Goal: Transaction & Acquisition: Book appointment/travel/reservation

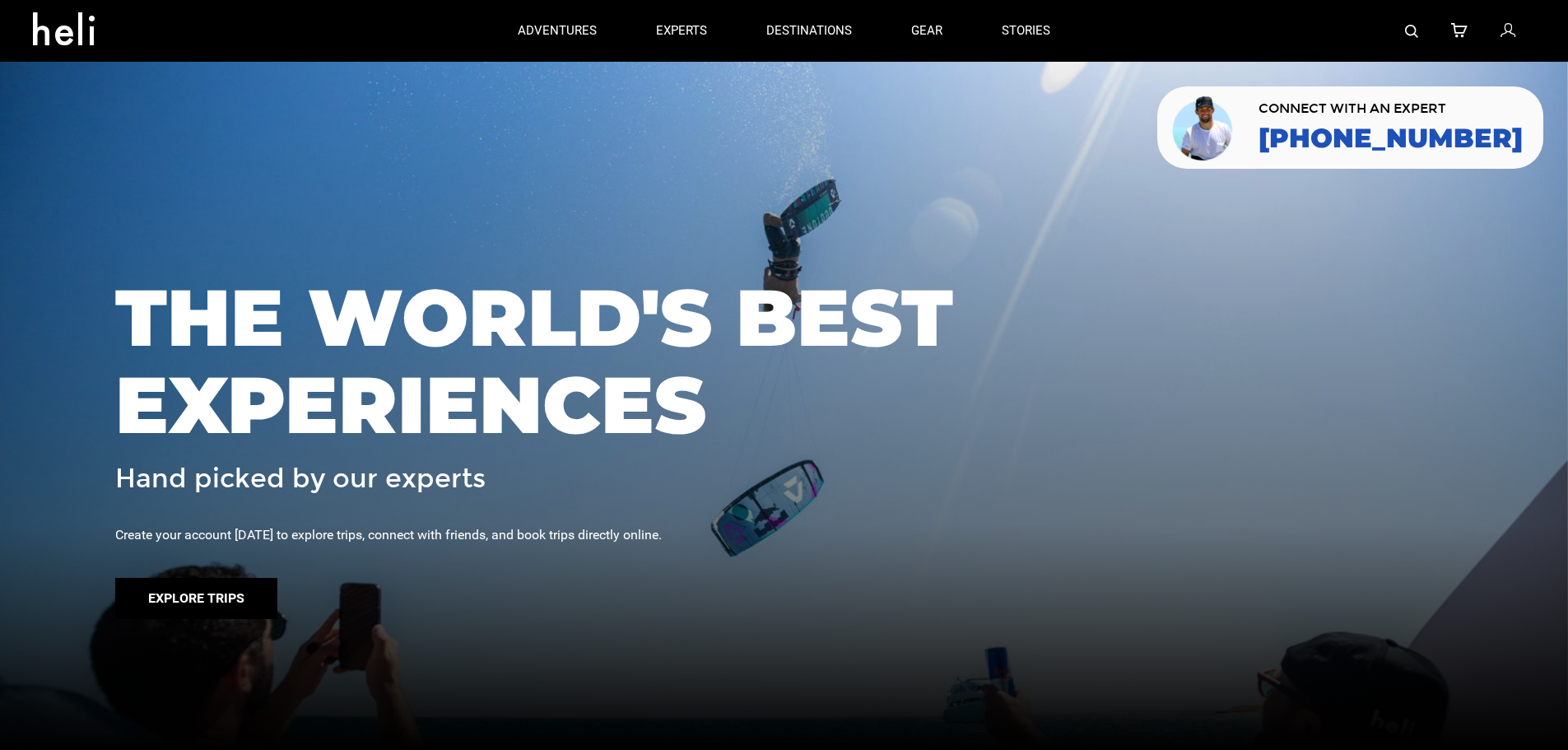
click at [157, 585] on button "Explore Trips" at bounding box center [196, 597] width 162 height 41
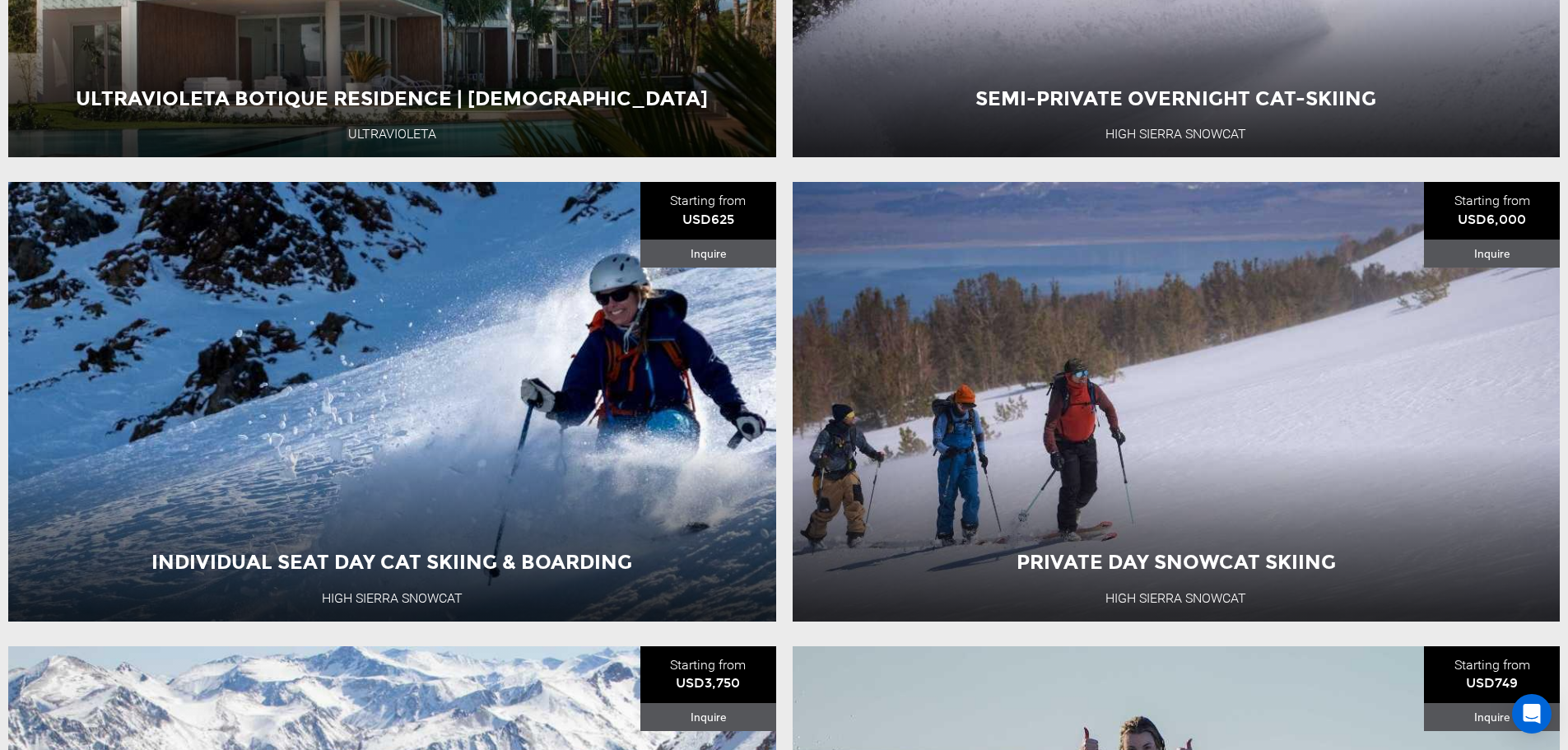
scroll to position [494, 0]
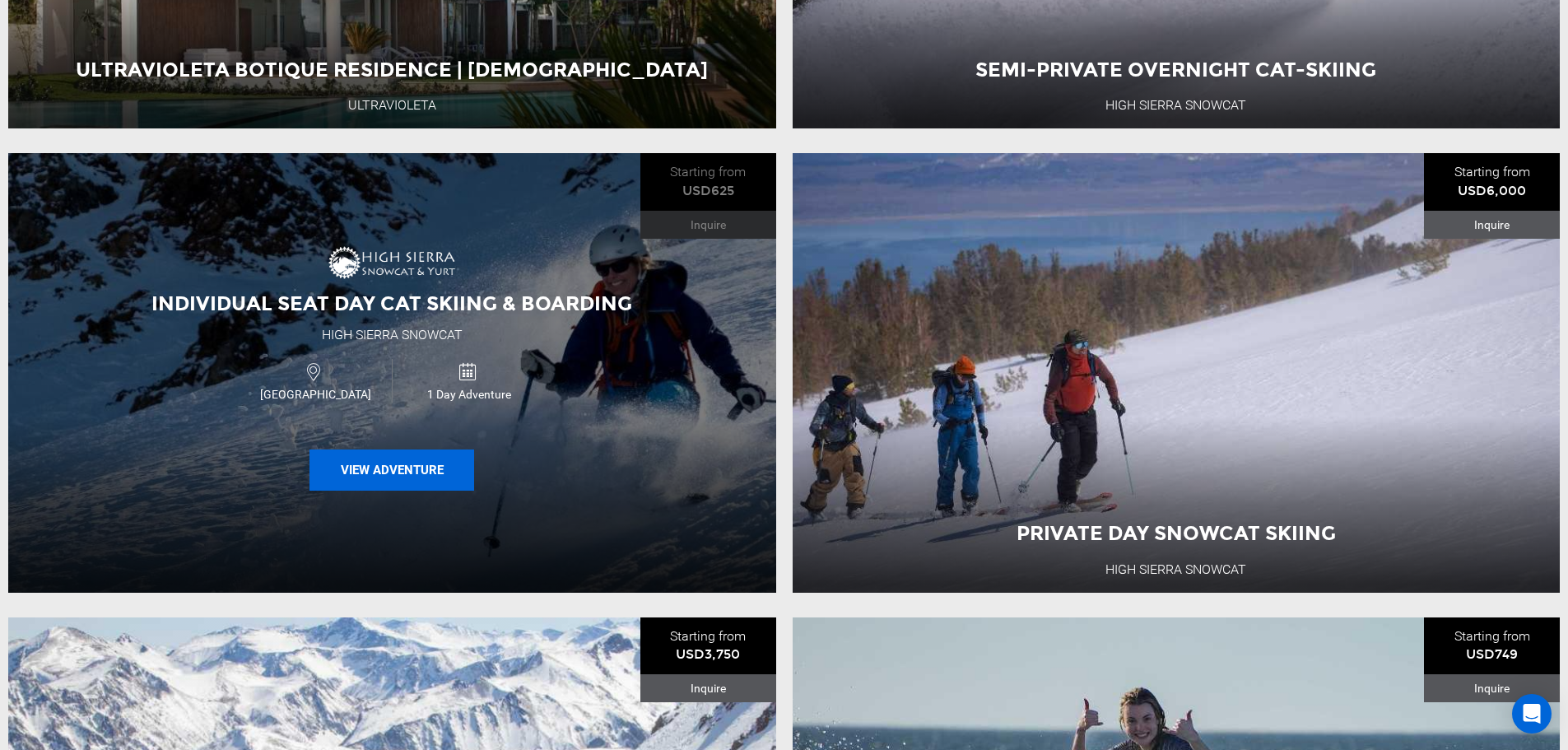
click at [415, 455] on button "View Adventure" at bounding box center [392, 469] width 165 height 41
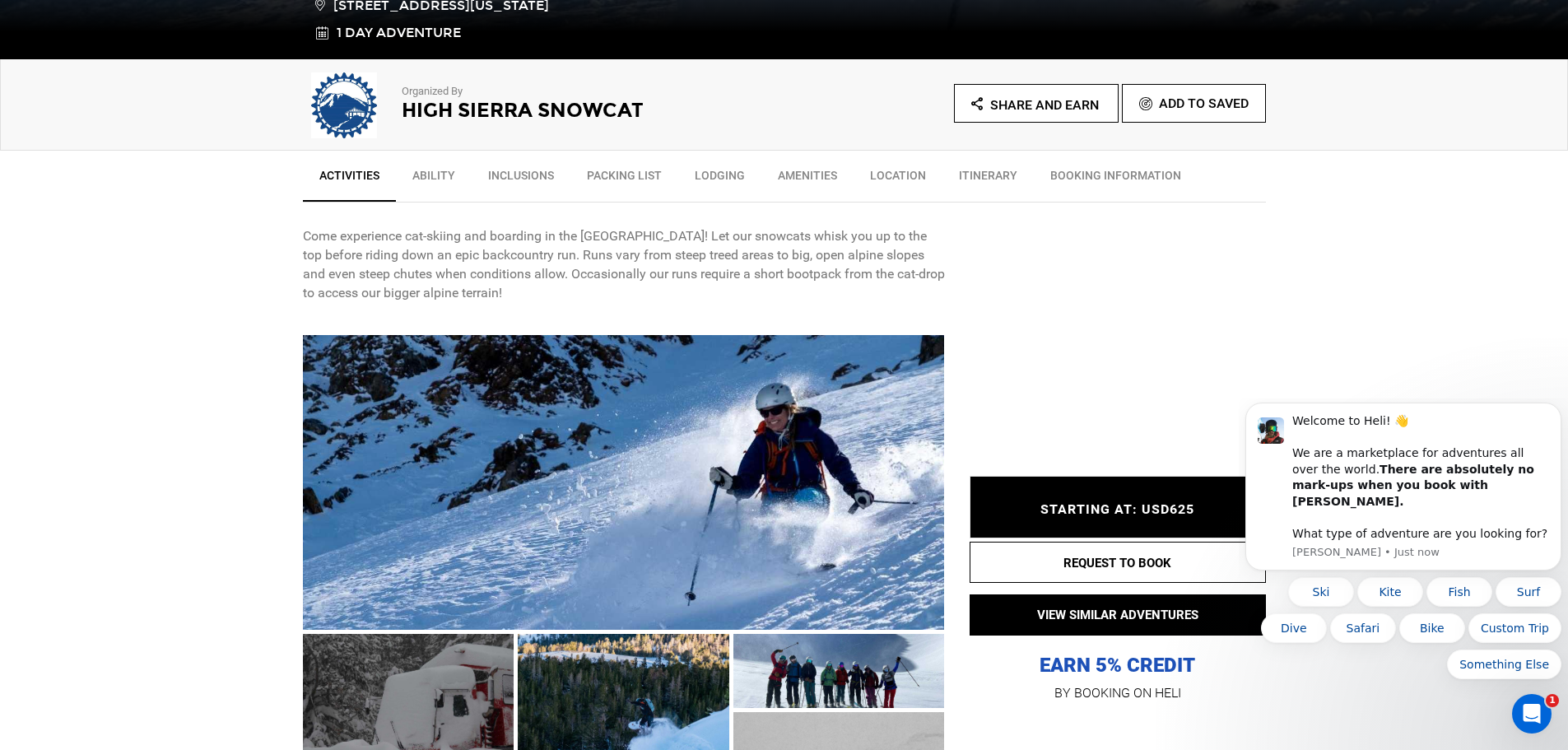
scroll to position [823, 0]
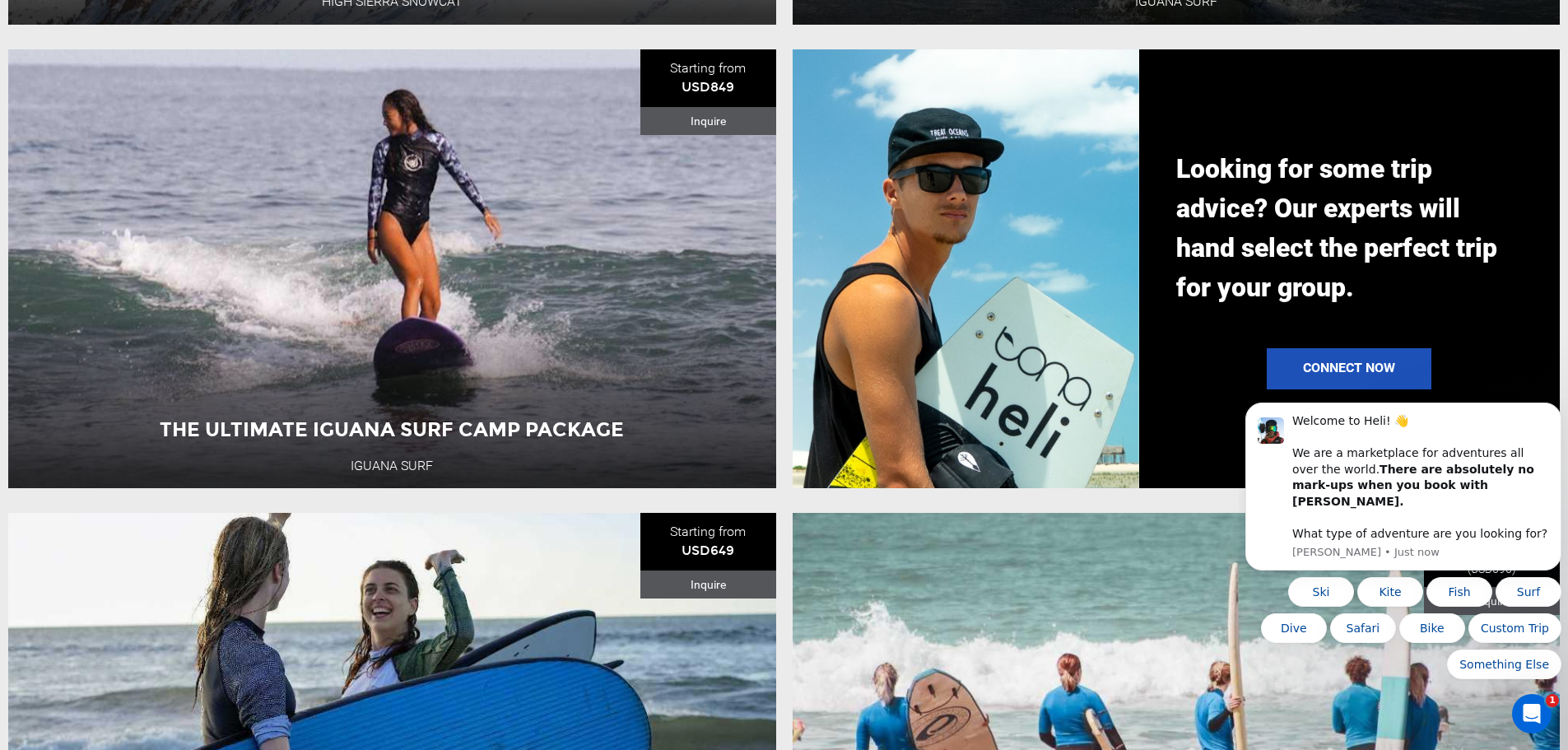
scroll to position [1564, 0]
